Goal: Task Accomplishment & Management: Complete application form

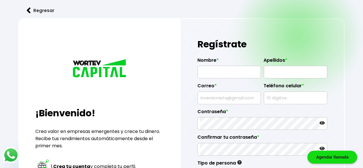
click at [181, 73] on div "¡Bienvenido! Crea valor en empresas emergentes y crece tu dinero. Recibe tus re…" at bounding box center [100, 145] width 162 height 253
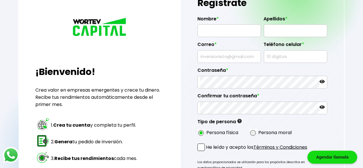
scroll to position [30, 0]
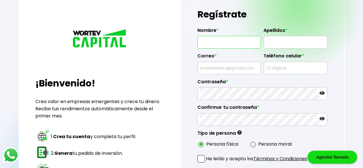
click at [224, 40] on input "text" at bounding box center [229, 42] width 59 height 12
type input "[PERSON_NAME]"
type input "DURAN"
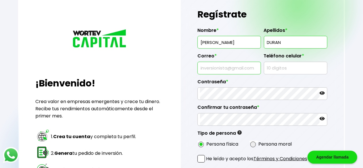
click at [218, 66] on input "text" at bounding box center [229, 68] width 59 height 12
type input "[EMAIL_ADDRESS][DOMAIN_NAME]"
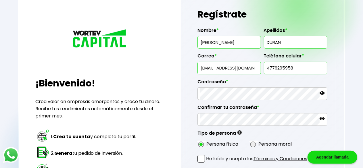
click at [298, 69] on input "4776295958" at bounding box center [295, 68] width 59 height 12
type input "4772890906"
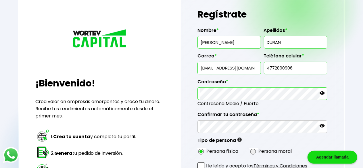
click at [323, 93] on icon at bounding box center [321, 92] width 5 height 5
click at [323, 93] on icon at bounding box center [321, 93] width 5 height 4
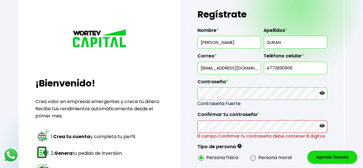
click at [324, 92] on icon at bounding box center [321, 92] width 5 height 3
click at [324, 92] on icon at bounding box center [321, 93] width 5 height 4
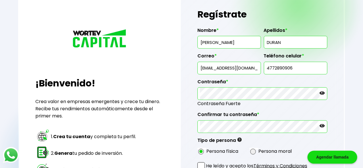
click at [337, 113] on div "Regístrate Nombre * [PERSON_NAME] * [PERSON_NAME] * [EMAIL_ADDRESS][DOMAIN_NAME…" at bounding box center [262, 119] width 163 height 260
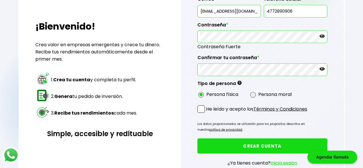
scroll to position [87, 0]
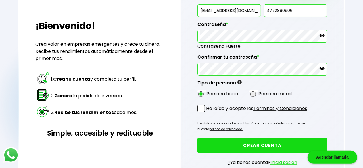
click at [277, 107] on link "Términos y Condiciones" at bounding box center [280, 108] width 54 height 7
click at [202, 106] on span at bounding box center [200, 108] width 7 height 7
click at [207, 113] on input "He leído y acepto los Términos y Condiciones" at bounding box center [207, 113] width 0 height 0
click at [264, 144] on button "CREAR CUENTA" at bounding box center [262, 145] width 130 height 15
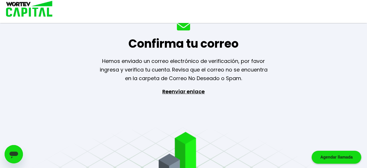
click at [285, 61] on div "Confirma tu correo Hemos enviado un correo electrónico de verificación, por fav…" at bounding box center [183, 84] width 367 height 168
click at [284, 47] on div "Confirma tu correo Hemos enviado un correo electrónico de verificación, por fav…" at bounding box center [183, 84] width 367 height 168
